Goal: Task Accomplishment & Management: Use online tool/utility

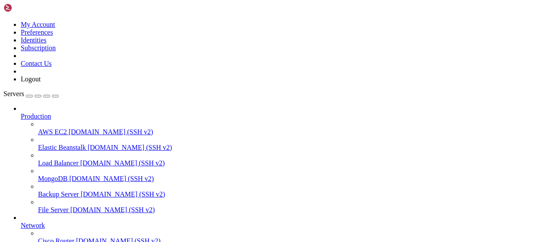
scroll to position [175, 0]
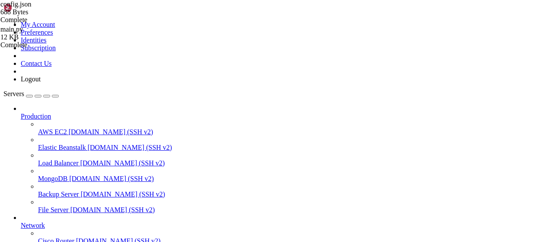
drag, startPoint x: 70, startPoint y: 665, endPoint x: 60, endPoint y: 662, distance: 11.2
drag, startPoint x: 130, startPoint y: 692, endPoint x: 8, endPoint y: 653, distance: 128.3
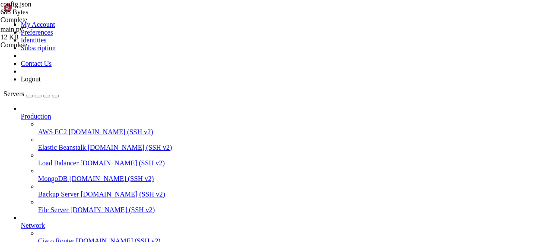
scroll to position [201, 0]
type input "/root/vpn-manager"
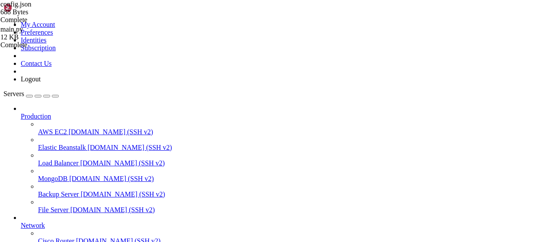
drag, startPoint x: 197, startPoint y: 10, endPoint x: 197, endPoint y: 19, distance: 9.1
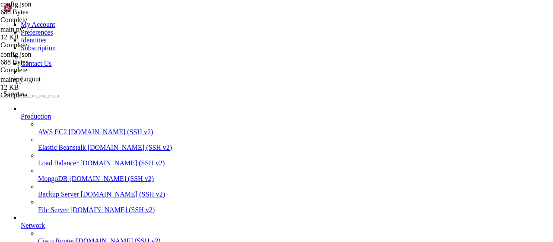
drag, startPoint x: 201, startPoint y: 32, endPoint x: 115, endPoint y: 32, distance: 86.0
drag, startPoint x: 141, startPoint y: 6, endPoint x: 151, endPoint y: 18, distance: 15.0
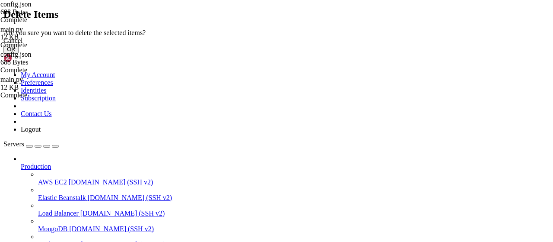
click at [19, 54] on button "OK" at bounding box center [10, 49] width 15 height 9
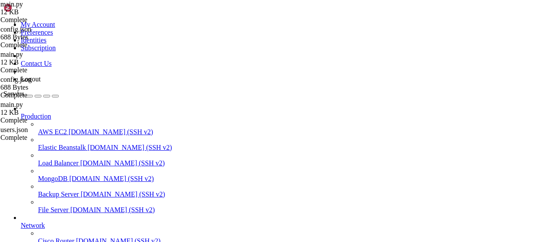
scroll to position [132, 0]
type textarea ""bot_token": "7980226035:AAHpG6KFh-e1mN6SeBk5JGJXJA64nyc1x9g","
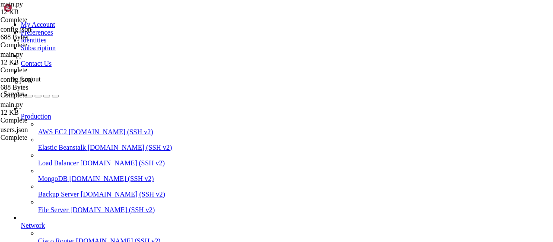
scroll to position [614, 0]
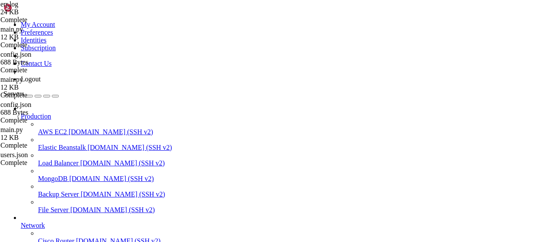
type textarea "ValueError: Token must contain a colon"
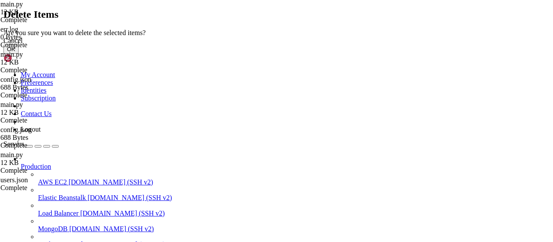
click at [19, 54] on button "OK" at bounding box center [10, 49] width 15 height 9
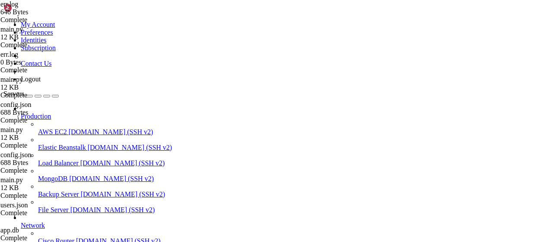
type textarea "[DATE] 08:32:05,528 (async_telebot.py:592 MainThread) ERROR - TeleBot: "200, me…"
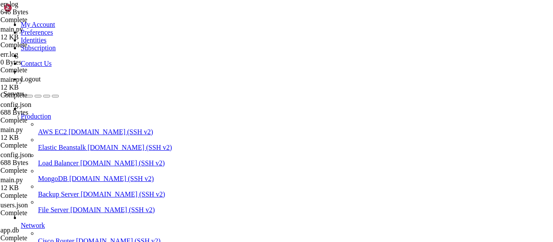
drag, startPoint x: 200, startPoint y: 10, endPoint x: 382, endPoint y: 62, distance: 189.2
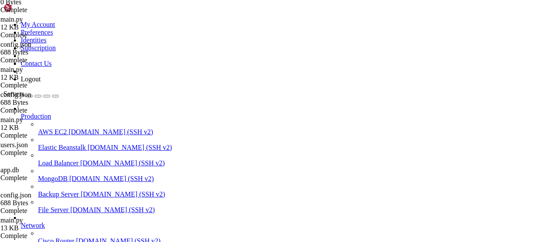
drag, startPoint x: 476, startPoint y: 31, endPoint x: 250, endPoint y: 6, distance: 227.8
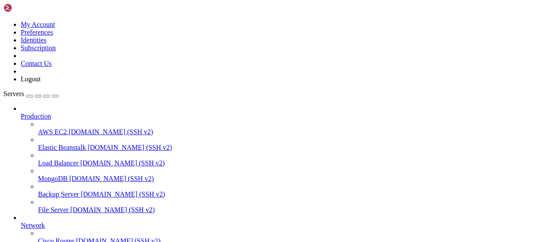
drag, startPoint x: 123, startPoint y: 6, endPoint x: 175, endPoint y: 39, distance: 61.2
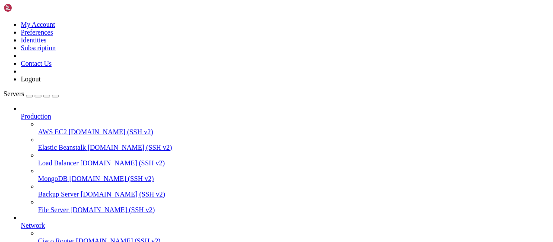
drag, startPoint x: 196, startPoint y: 127, endPoint x: 125, endPoint y: 103, distance: 75.0
type textarea "WARNING: This is a development server. Do not use it in a production deployment…"
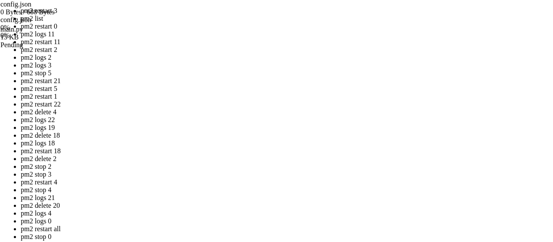
drag, startPoint x: 277, startPoint y: 128, endPoint x: 109, endPoint y: 1, distance: 210.3
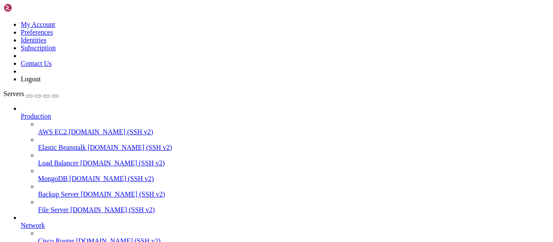
drag, startPoint x: 185, startPoint y: 165, endPoint x: 125, endPoint y: 104, distance: 85.3
type textarea "verify_url [URL][DOMAIN_NAME] verify_payload {'user_id': 6300601067}"
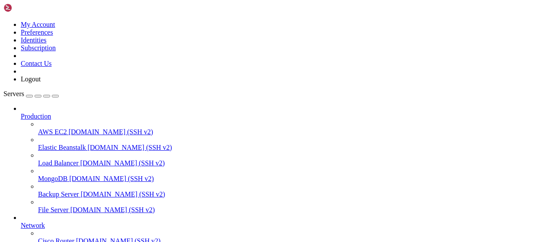
drag, startPoint x: 184, startPoint y: 222, endPoint x: 127, endPoint y: 193, distance: 63.2
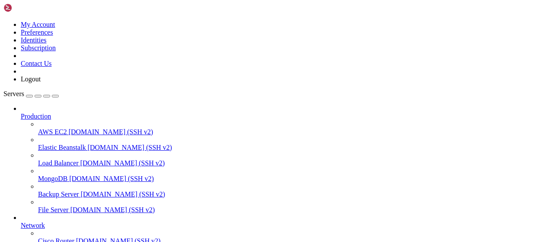
drag, startPoint x: 178, startPoint y: 222, endPoint x: 121, endPoint y: 209, distance: 59.3
type textarea "verify_url [URL][DOMAIN_NAME] verify_payload {'user_id': 6300601067}"
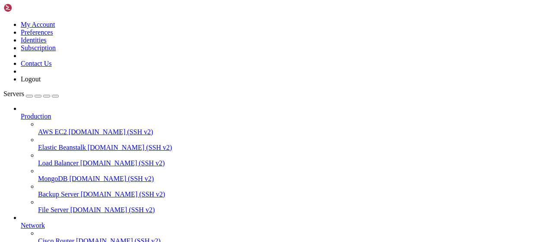
drag, startPoint x: 202, startPoint y: 8, endPoint x: 467, endPoint y: 14, distance: 265.0
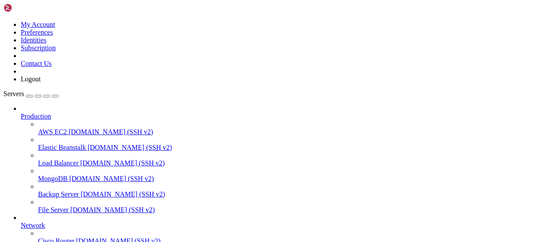
drag, startPoint x: 185, startPoint y: 221, endPoint x: 121, endPoint y: 194, distance: 68.5
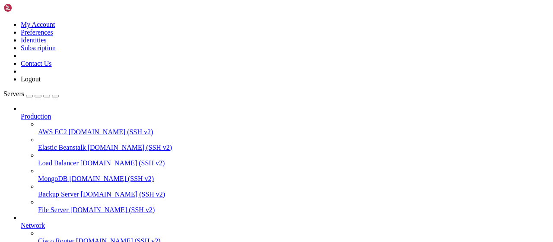
type textarea "check_url [URL][DOMAIN_NAME]"
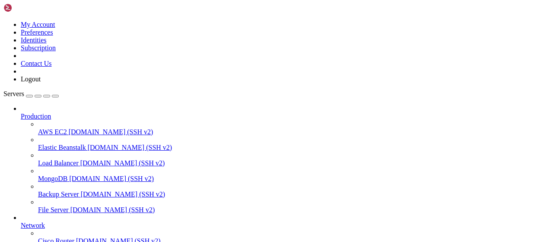
scroll to position [1546, 0]
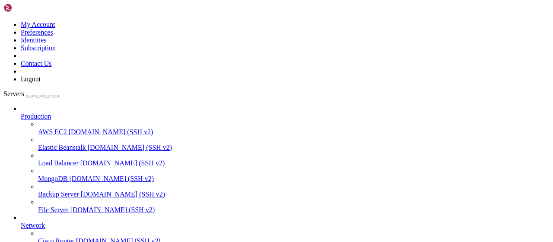
drag, startPoint x: 533, startPoint y: 222, endPoint x: 126, endPoint y: 208, distance: 407.3
type textarea "request_op: calling [URL][DOMAIN_NAME] with user_id=6300601067 request_op: stat…"
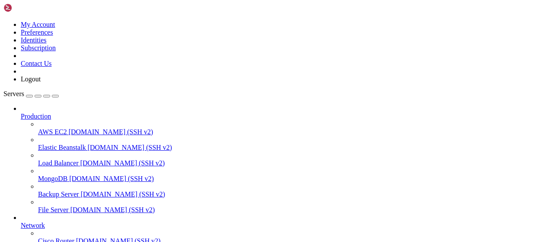
drag, startPoint x: 129, startPoint y: 208, endPoint x: 553, endPoint y: 233, distance: 424.2
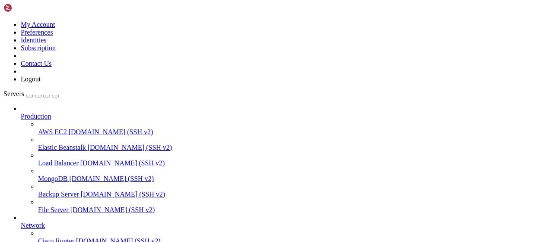
scroll to position [372, 0]
drag, startPoint x: 230, startPoint y: 221, endPoint x: 128, endPoint y: 185, distance: 108.5
type textarea "request_op: calling [URL][DOMAIN_NAME] with payload={'user_id': 6300601067, 'Us…"
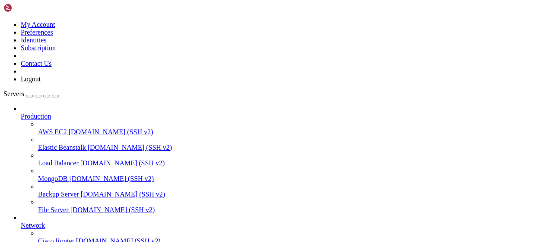
scroll to position [1979, 0]
drag, startPoint x: 118, startPoint y: 12, endPoint x: 162, endPoint y: 35, distance: 50.4
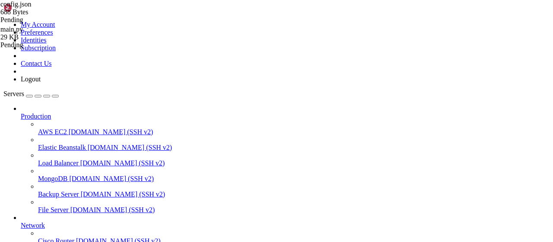
drag, startPoint x: 313, startPoint y: 99, endPoint x: 195, endPoint y: 58, distance: 124.6
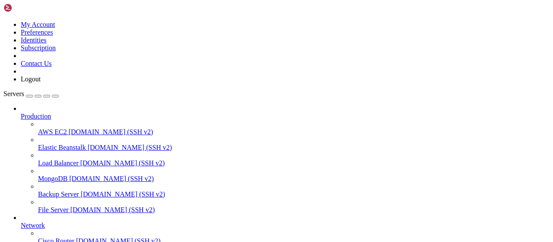
drag, startPoint x: 140, startPoint y: 13, endPoint x: 176, endPoint y: 33, distance: 41.8
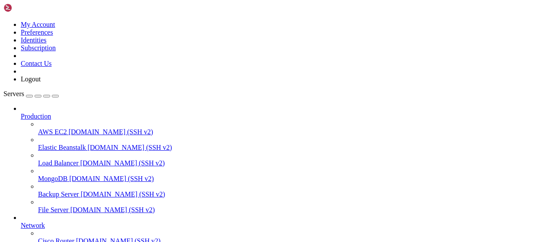
drag, startPoint x: 129, startPoint y: 67, endPoint x: 553, endPoint y: 193, distance: 441.7
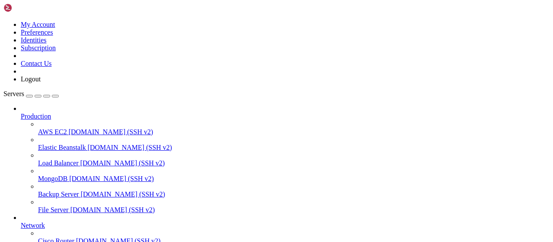
type textarea "async with [DOMAIN_NAME](xray_path, "r", encoding="utf-8") as f:"
